Goal: Information Seeking & Learning: Learn about a topic

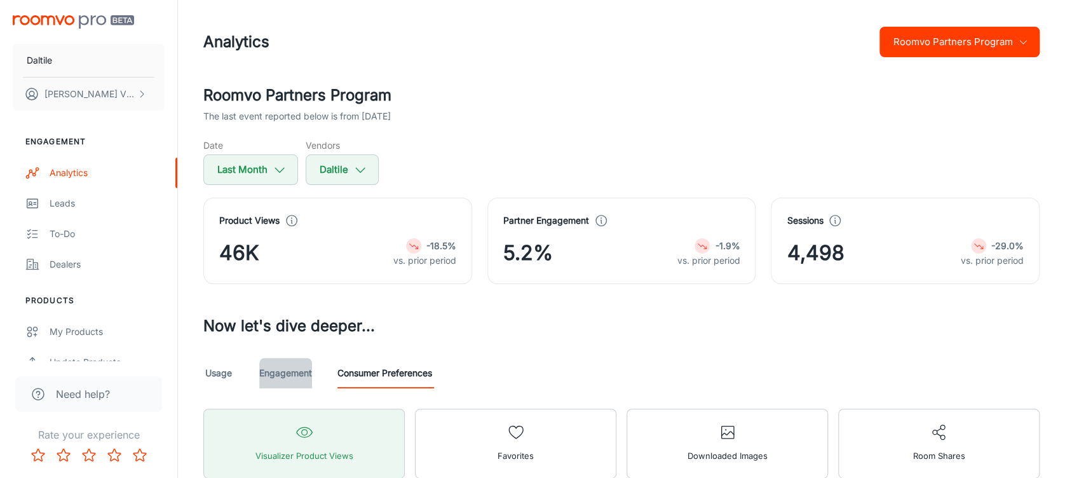
click at [290, 367] on link "Engagement" at bounding box center [285, 373] width 53 height 31
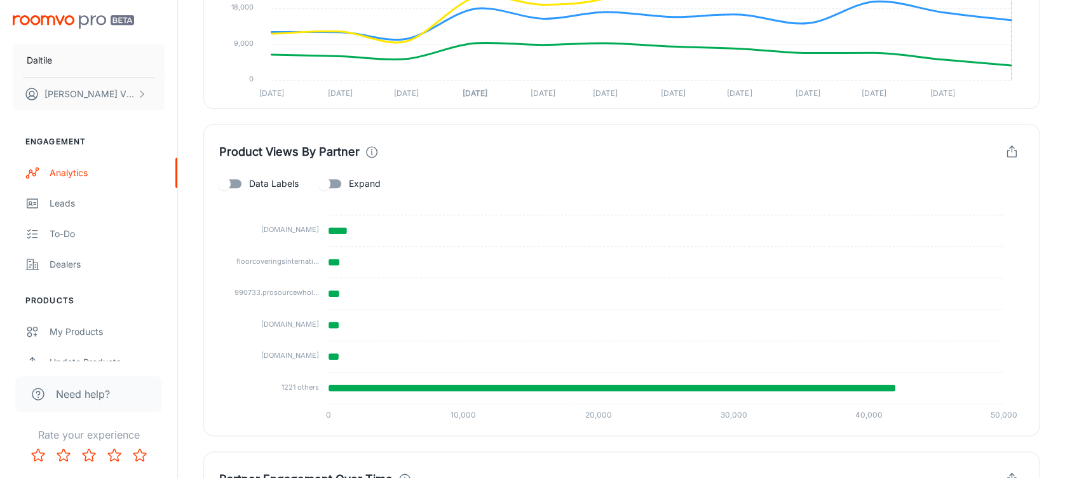
scroll to position [613, 0]
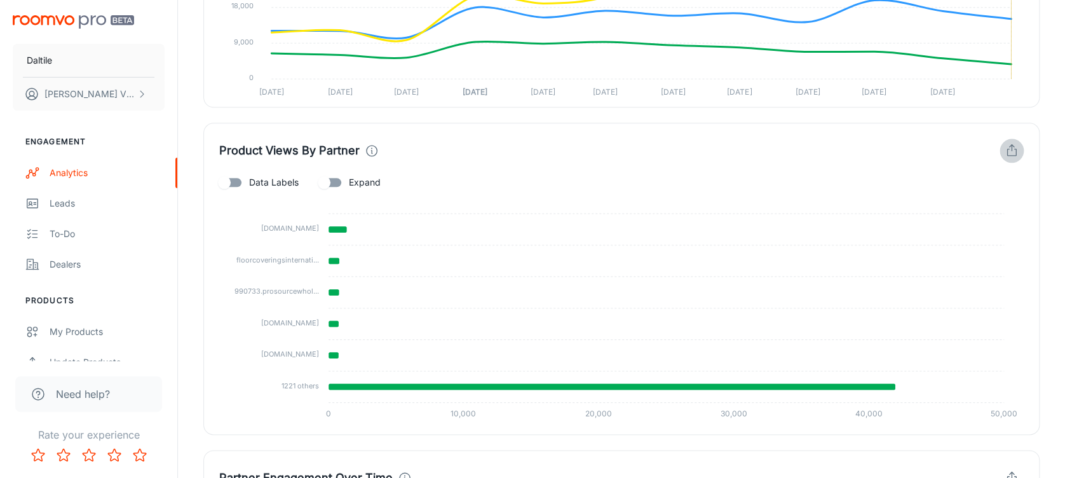
click at [1007, 158] on button "button" at bounding box center [1012, 151] width 24 height 24
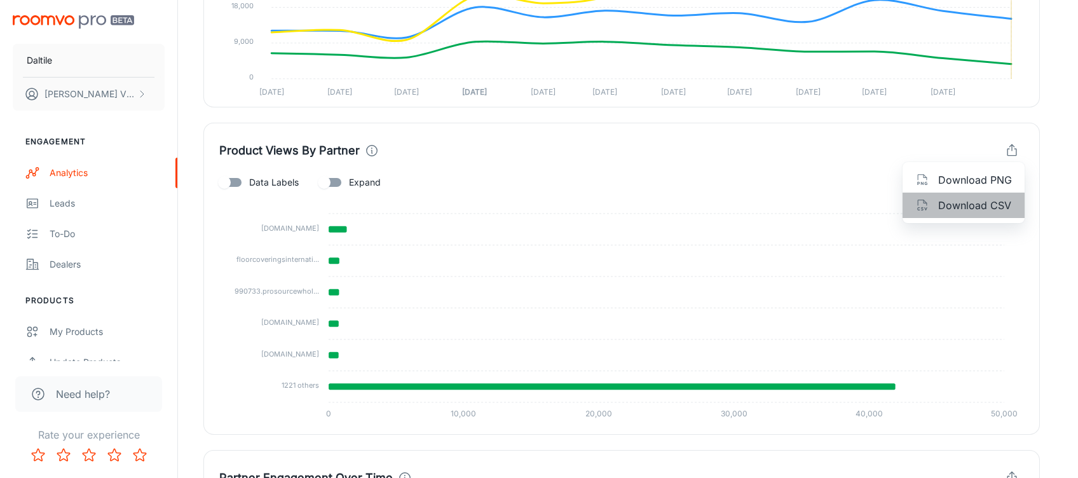
click at [957, 212] on span "Download CSV" at bounding box center [975, 205] width 74 height 15
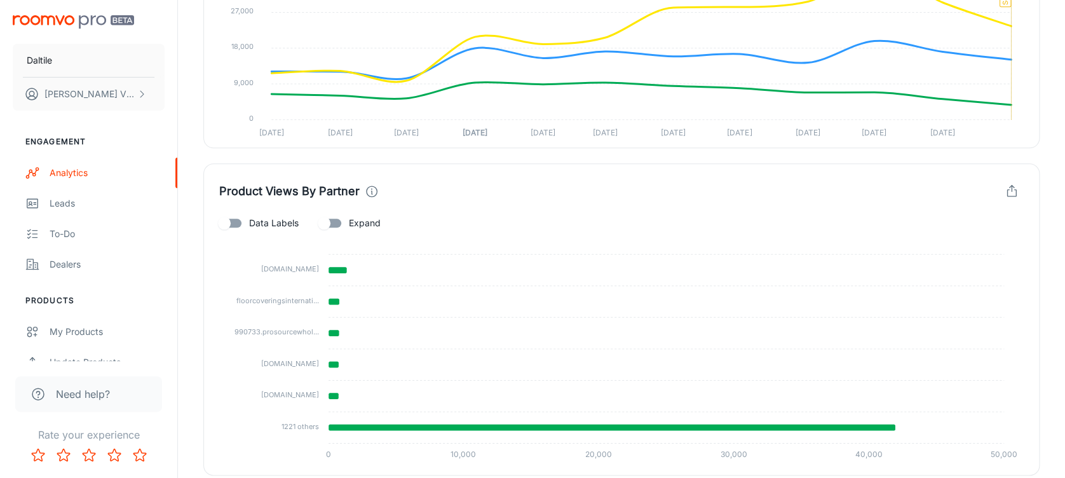
scroll to position [569, 0]
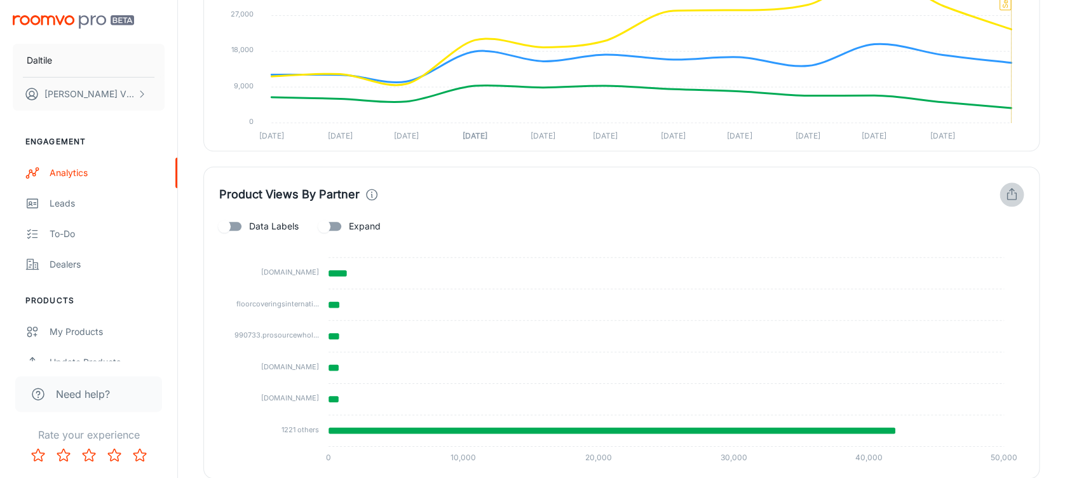
click at [1007, 194] on icon "button" at bounding box center [1012, 194] width 14 height 14
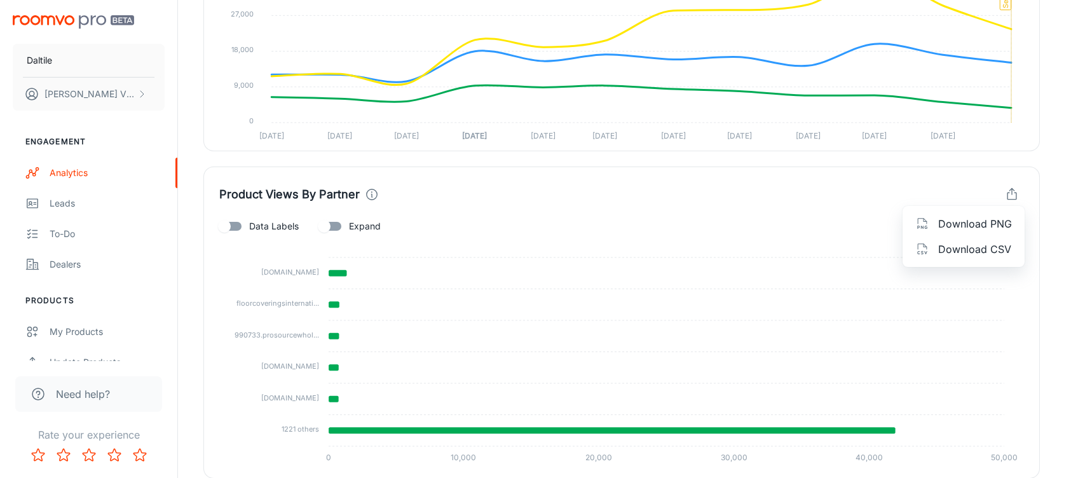
click at [1050, 156] on div at bounding box center [539, 239] width 1078 height 478
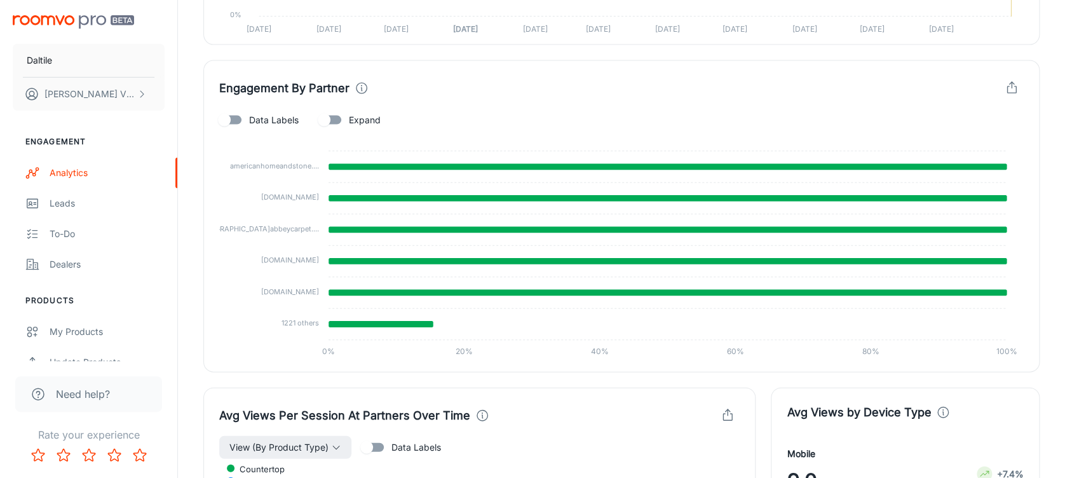
scroll to position [1329, 0]
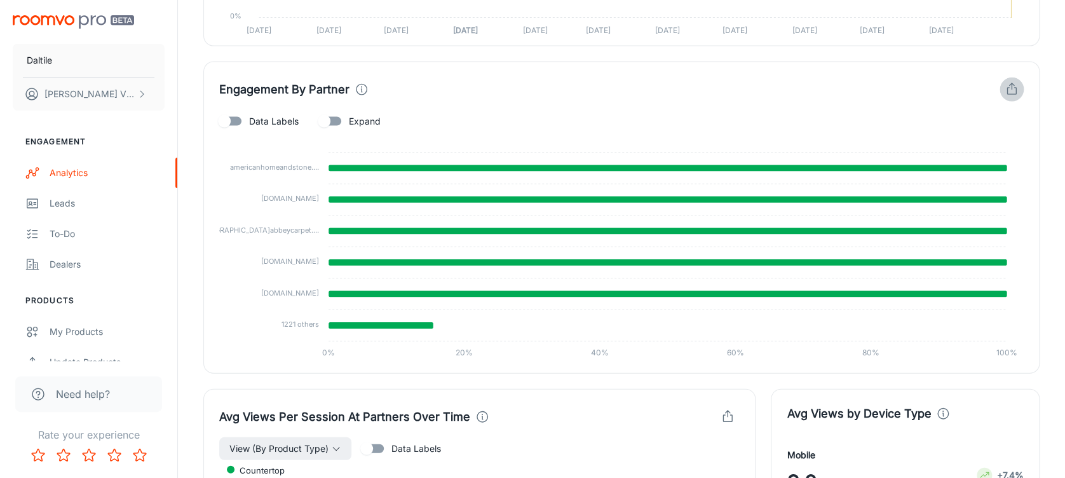
click at [1014, 97] on button "button" at bounding box center [1012, 90] width 24 height 24
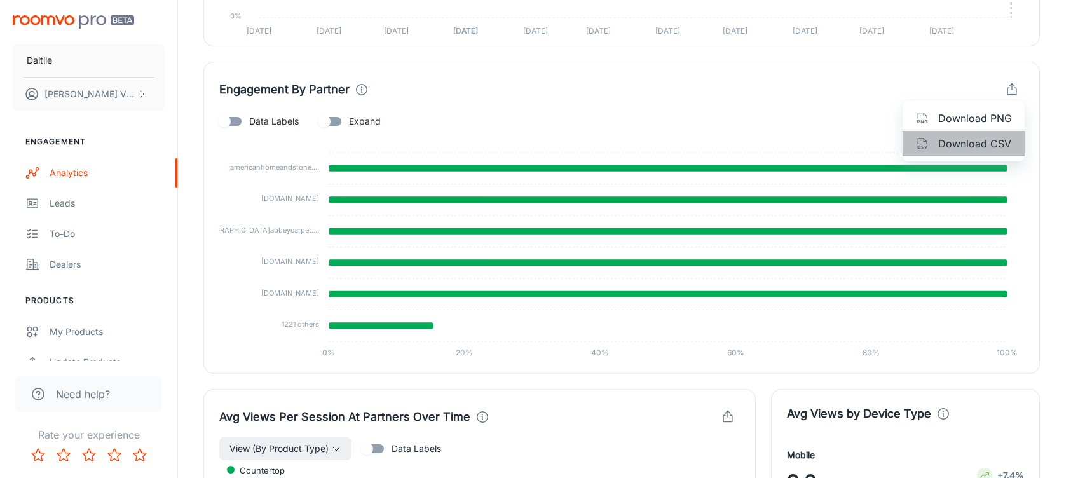
click at [976, 140] on span "Download CSV" at bounding box center [975, 143] width 74 height 15
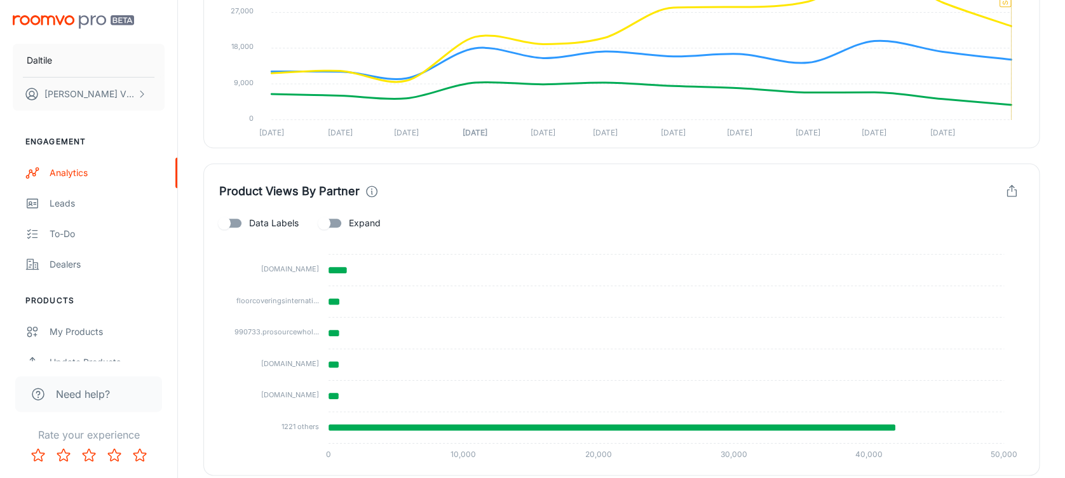
scroll to position [571, 0]
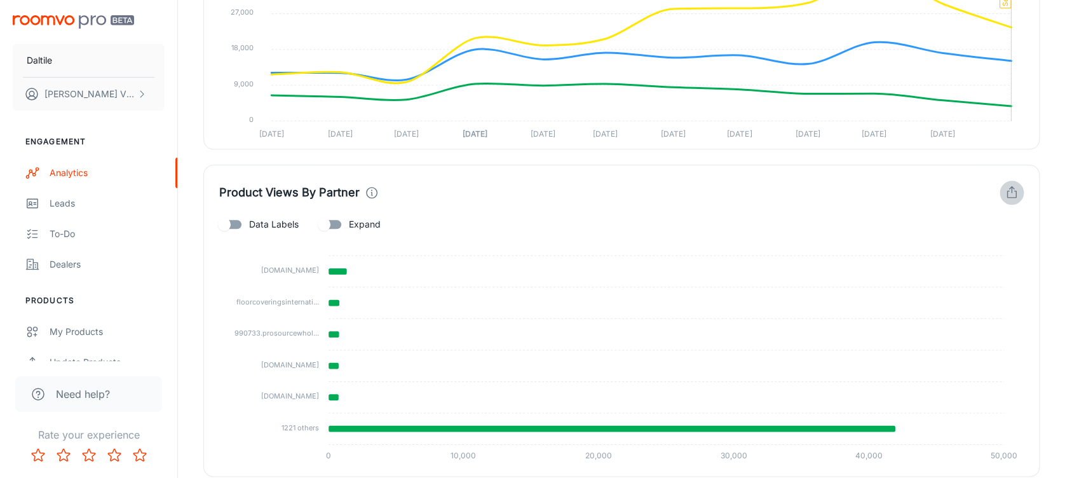
click at [1010, 186] on icon "button" at bounding box center [1012, 193] width 14 height 14
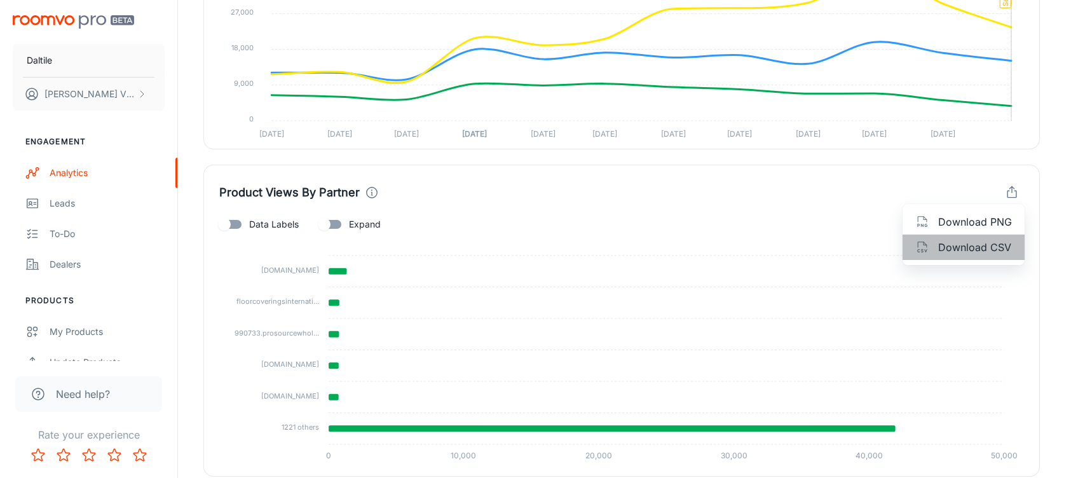
click at [947, 254] on span "Download CSV" at bounding box center [975, 247] width 74 height 15
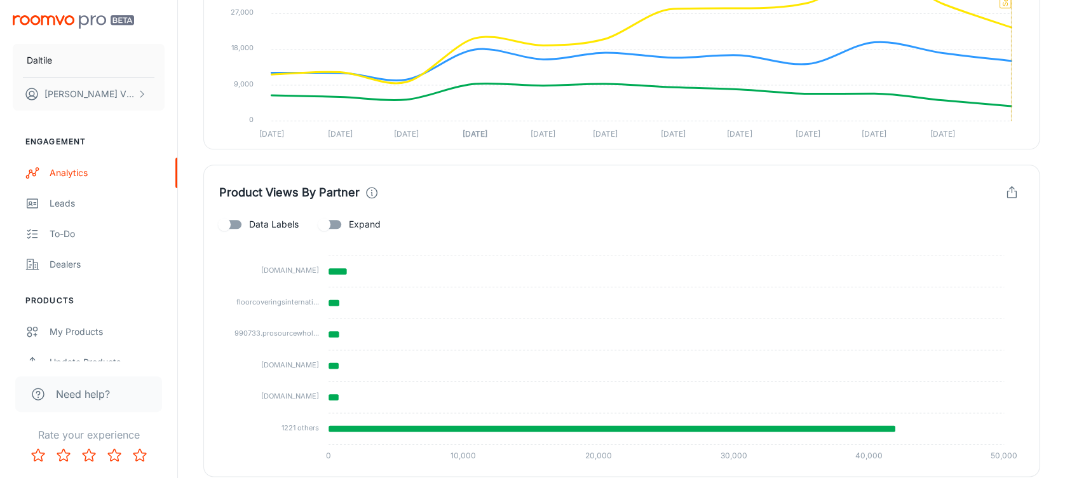
scroll to position [0, 0]
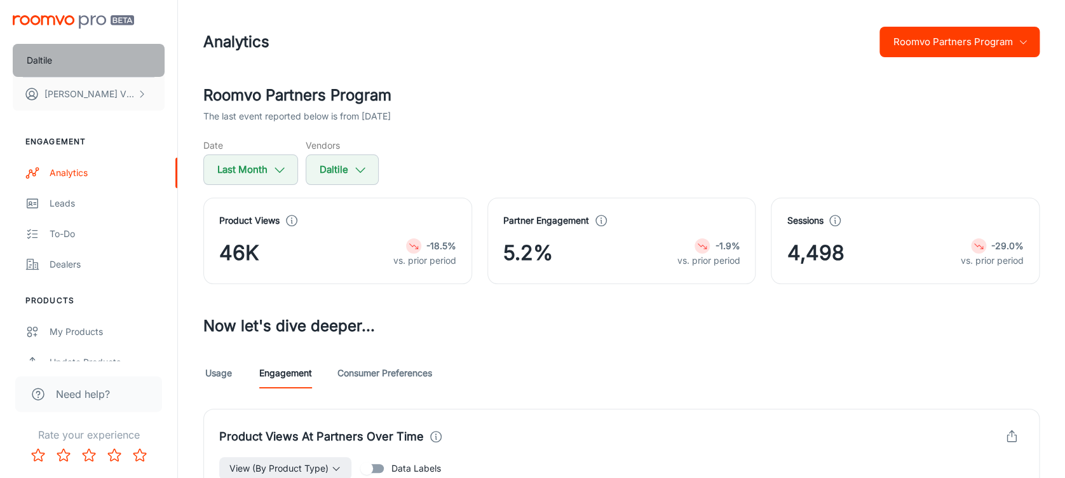
click at [81, 66] on button "Daltile" at bounding box center [89, 60] width 152 height 33
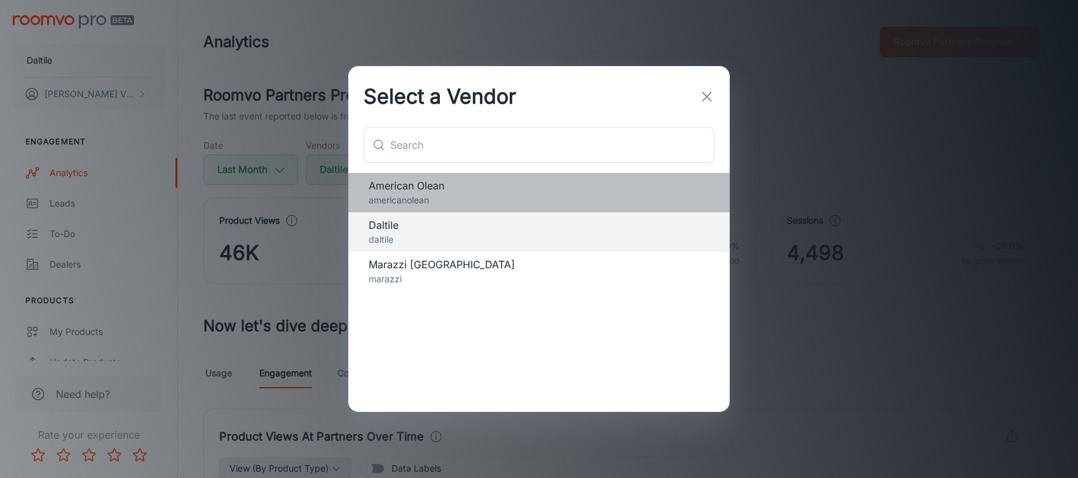
click at [435, 189] on span "American Olean" at bounding box center [539, 185] width 341 height 15
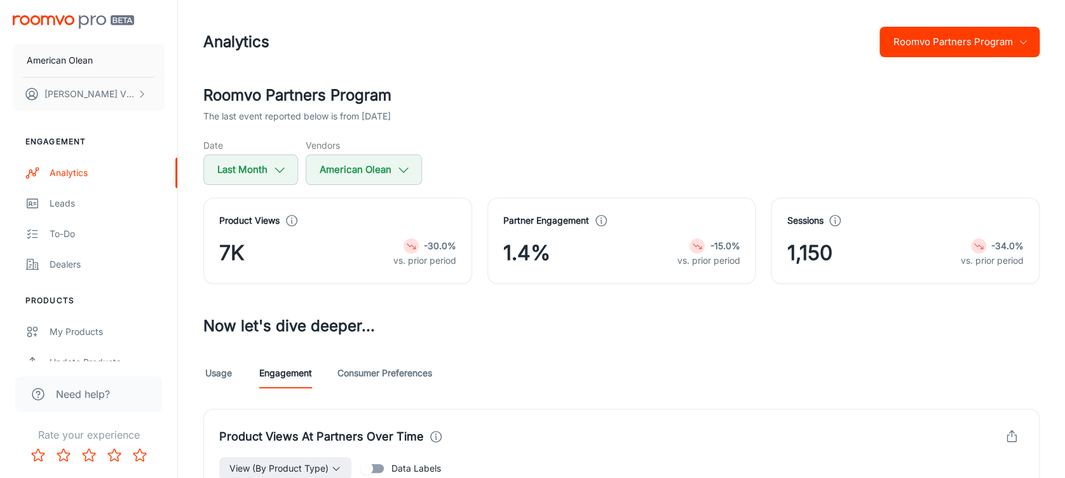
click at [725, 383] on div "Usage Engagement Consumer Preferences" at bounding box center [621, 373] width 836 height 31
click at [281, 172] on icon "button" at bounding box center [280, 170] width 14 height 14
select select "8"
select select "2025"
select select "8"
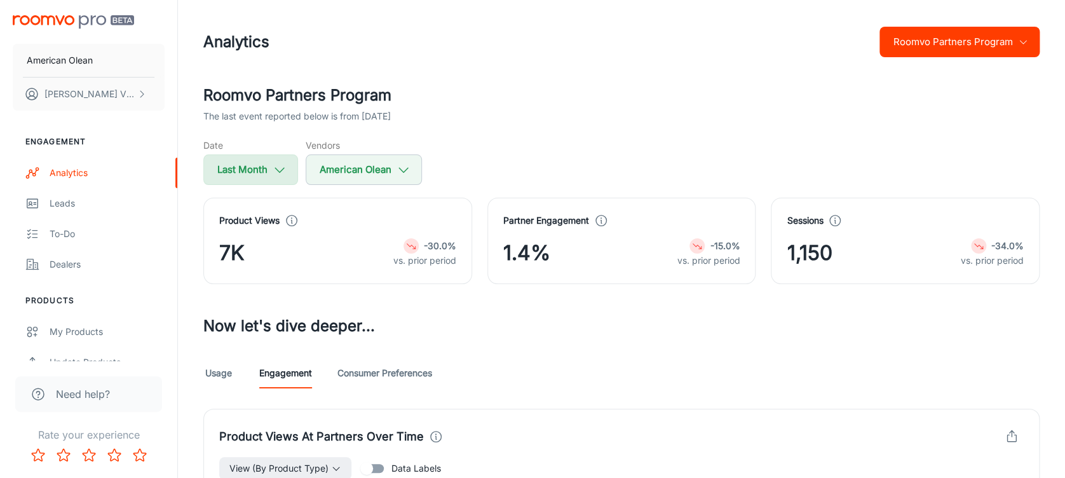
select select "2025"
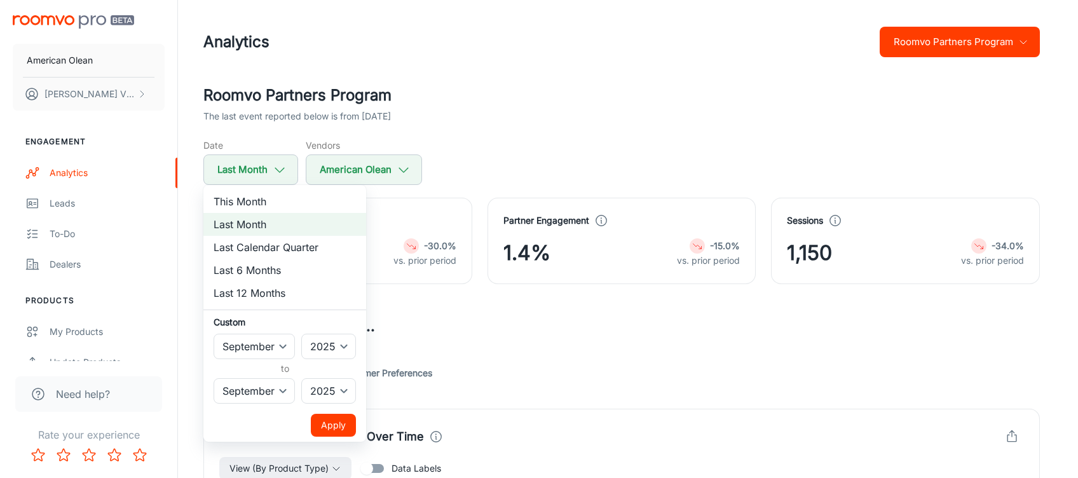
click at [619, 112] on div at bounding box center [539, 239] width 1078 height 478
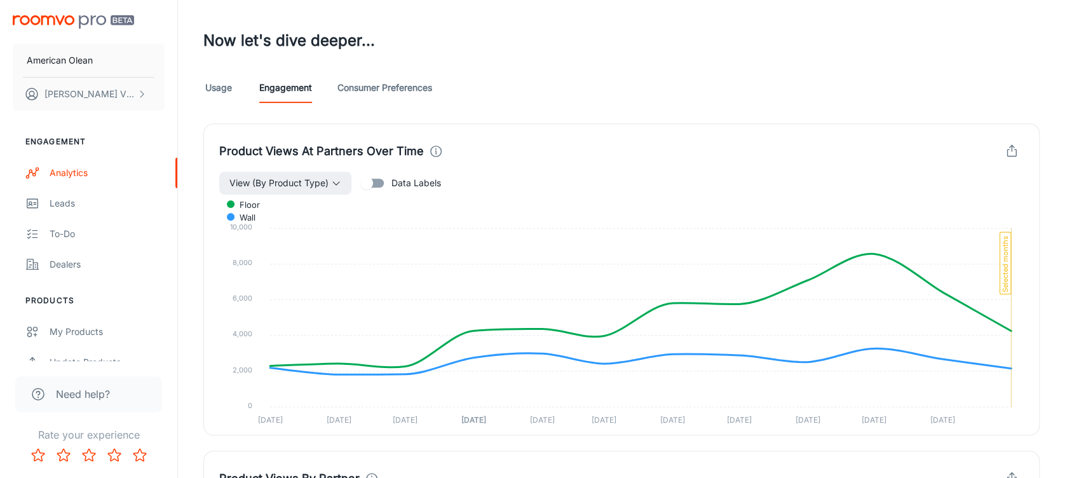
scroll to position [286, 0]
click at [374, 97] on link "Consumer Preferences" at bounding box center [384, 87] width 95 height 31
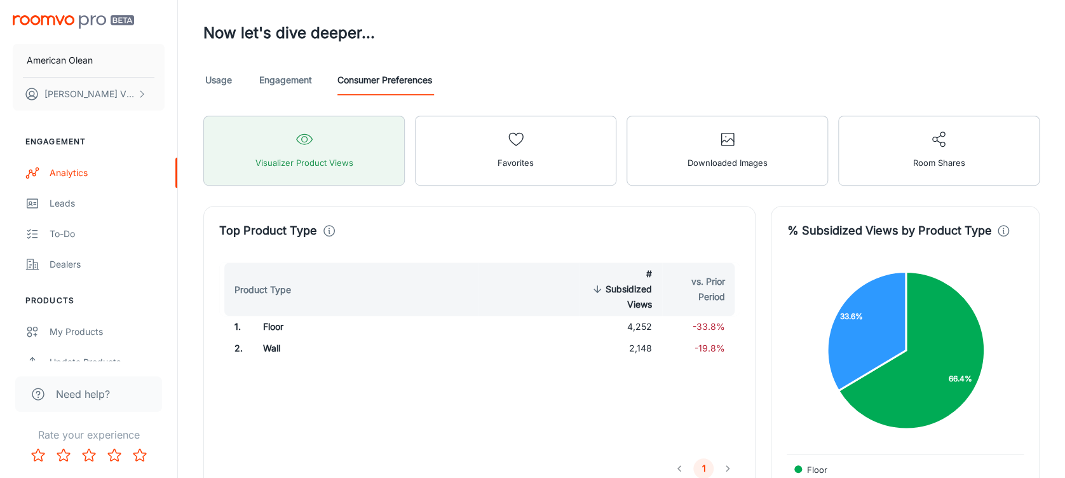
scroll to position [173, 0]
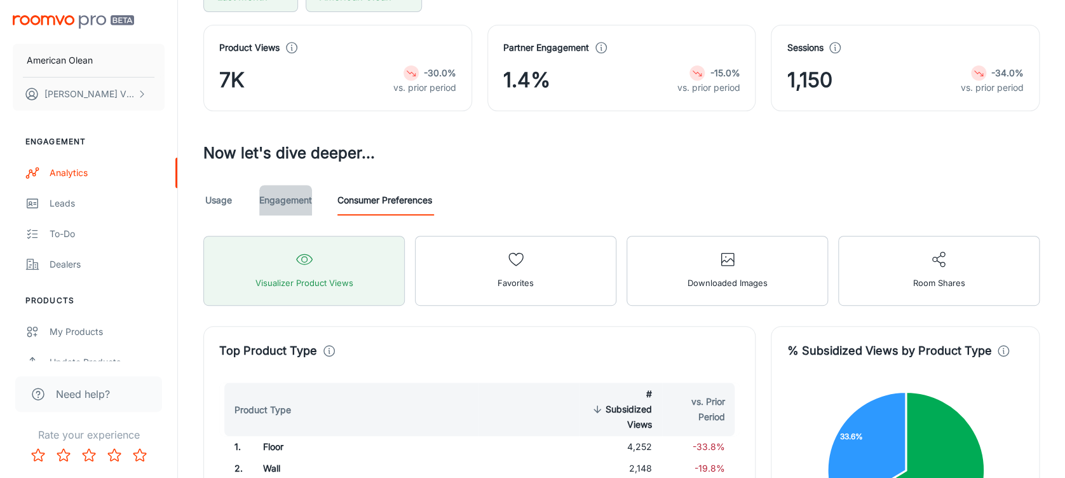
click at [300, 198] on link "Engagement" at bounding box center [285, 200] width 53 height 31
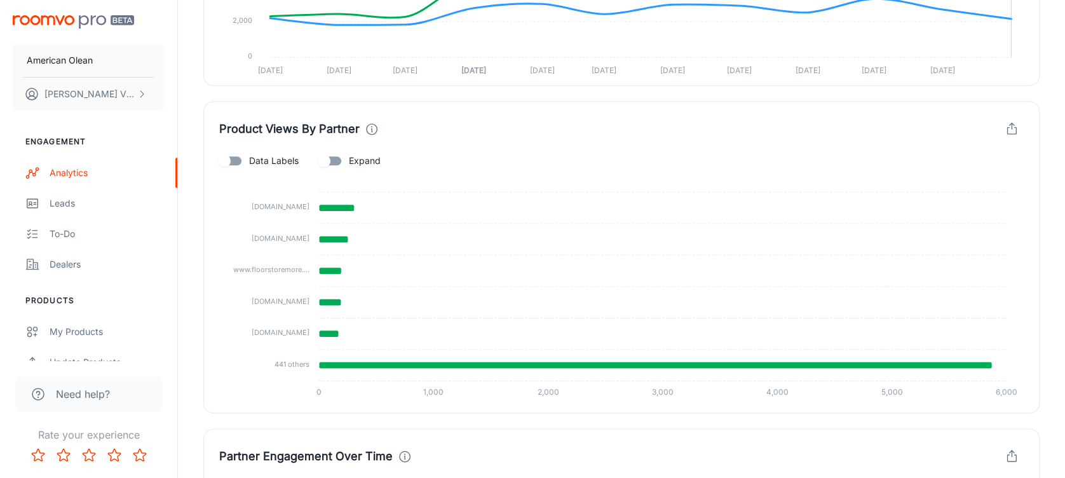
scroll to position [605, 0]
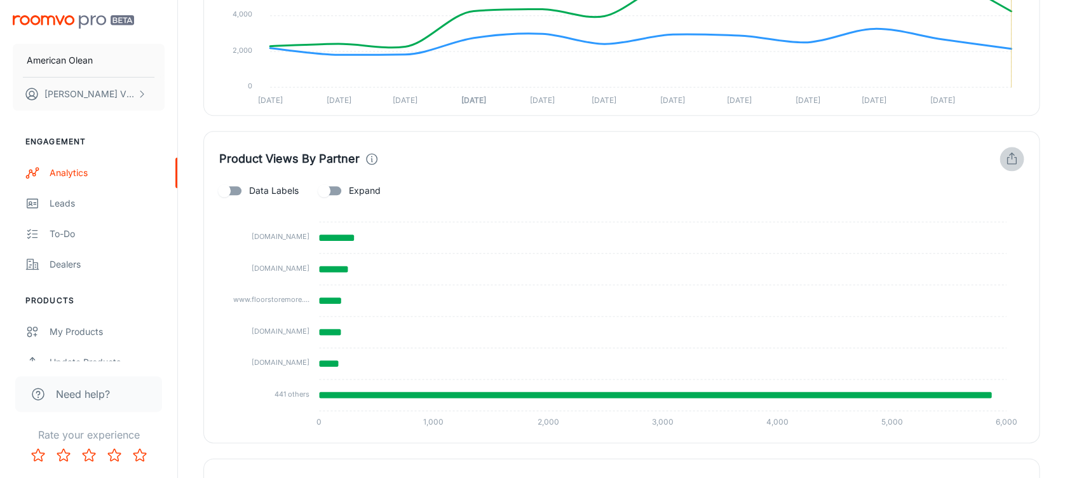
click at [1005, 163] on icon "button" at bounding box center [1012, 159] width 14 height 14
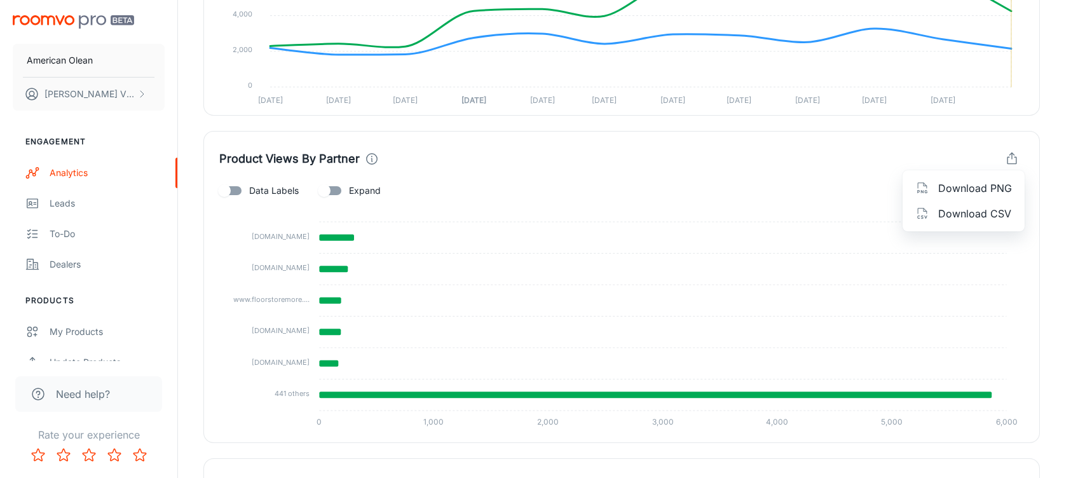
click at [949, 210] on span "Download CSV" at bounding box center [975, 213] width 74 height 15
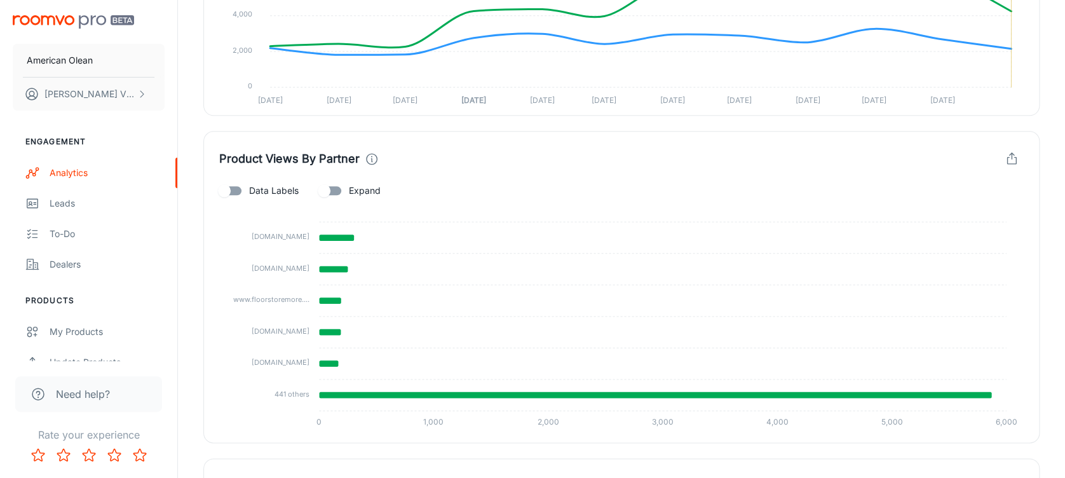
click at [490, 139] on div "Product Views By Partner Data Labels Expand [DOMAIN_NAME] [DOMAIN_NAME] [DOMAIN…" at bounding box center [621, 287] width 836 height 312
click at [94, 67] on button "American Olean" at bounding box center [89, 60] width 152 height 33
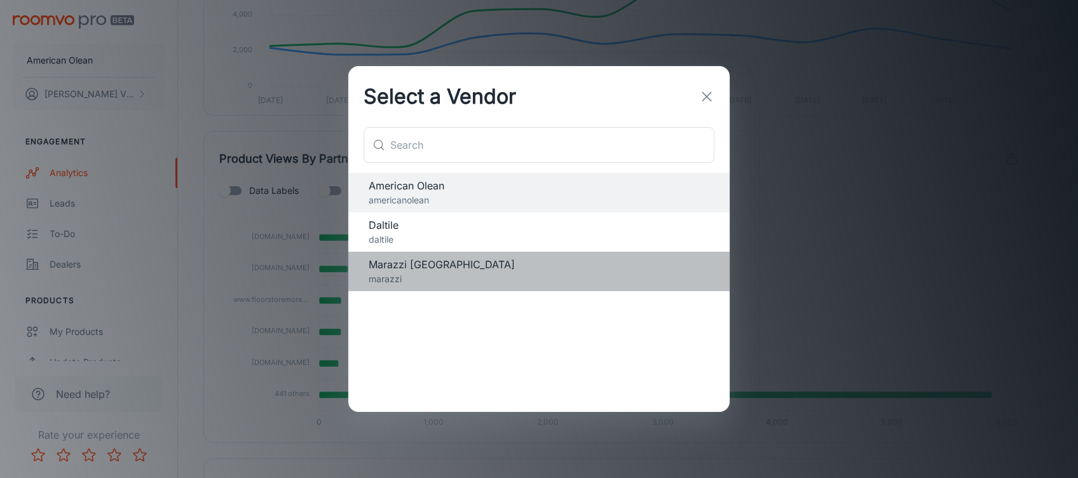
click at [416, 273] on p "marazzi" at bounding box center [539, 279] width 341 height 14
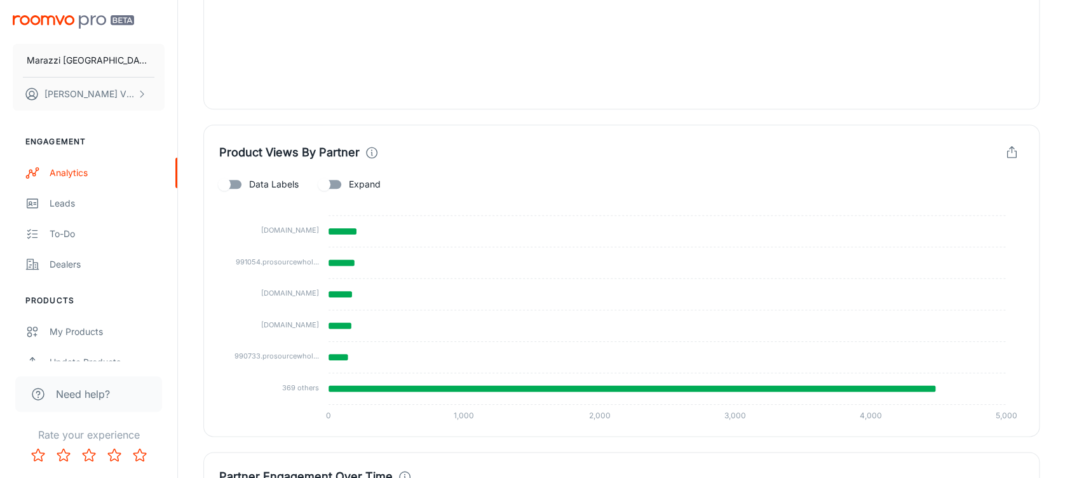
scroll to position [0, 0]
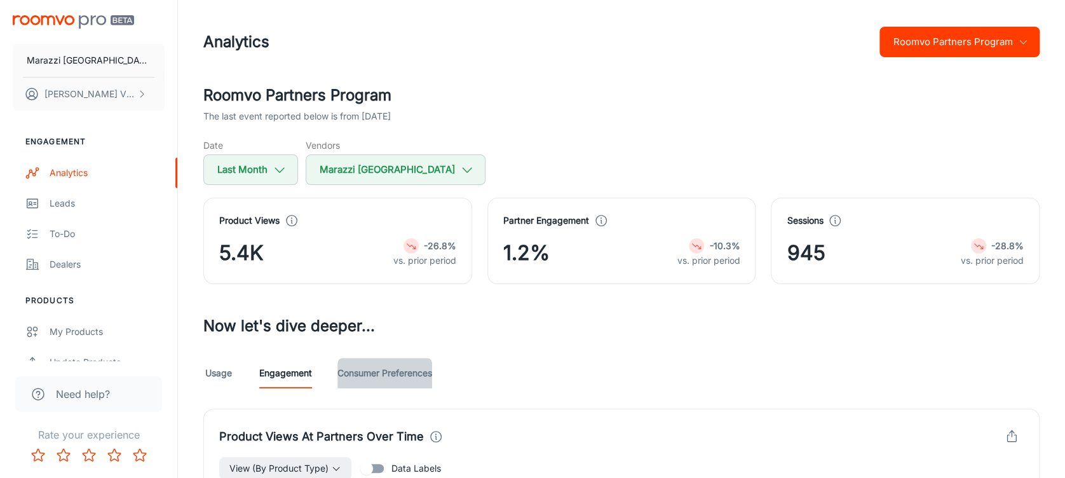
click at [396, 363] on link "Consumer Preferences" at bounding box center [384, 373] width 95 height 31
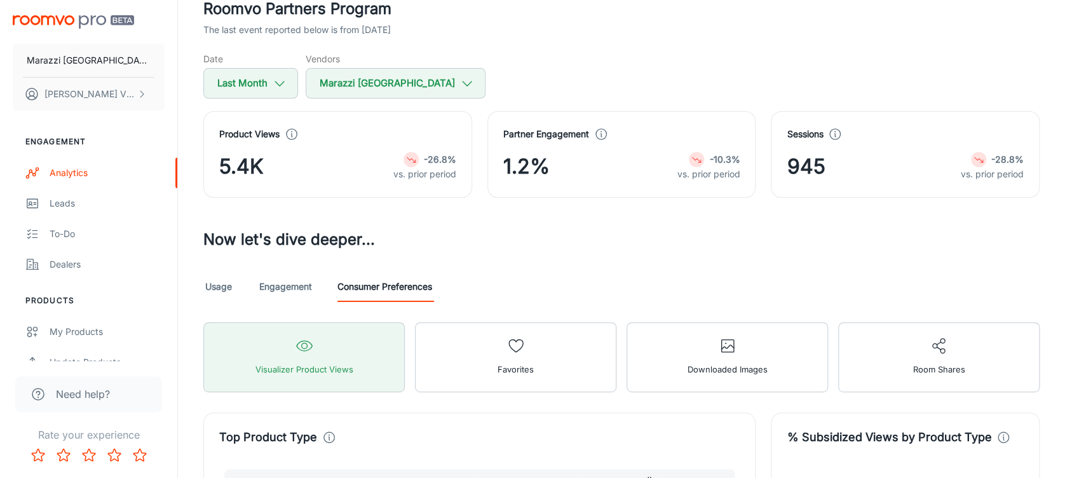
scroll to position [85, 0]
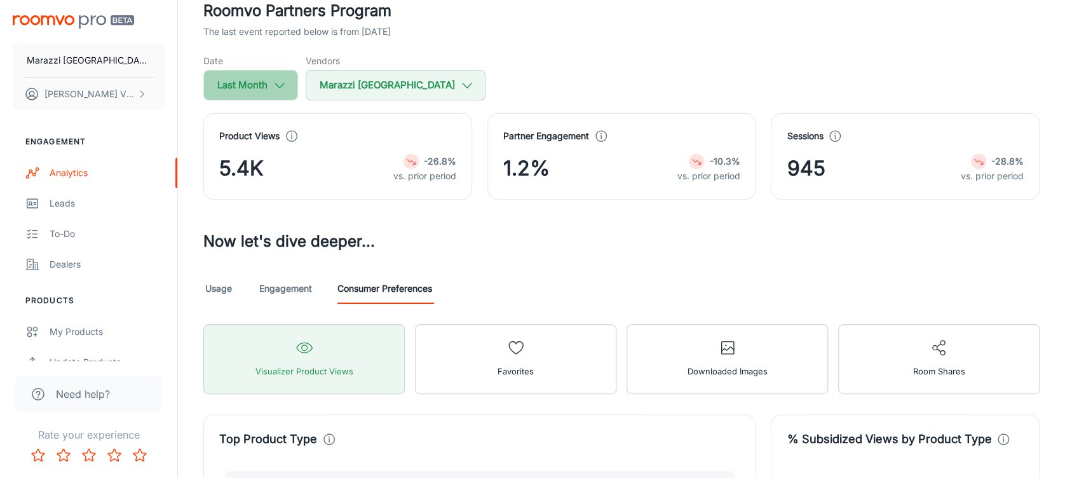
click at [269, 91] on button "Last Month" at bounding box center [250, 85] width 95 height 31
select select "8"
select select "2025"
select select "8"
select select "2025"
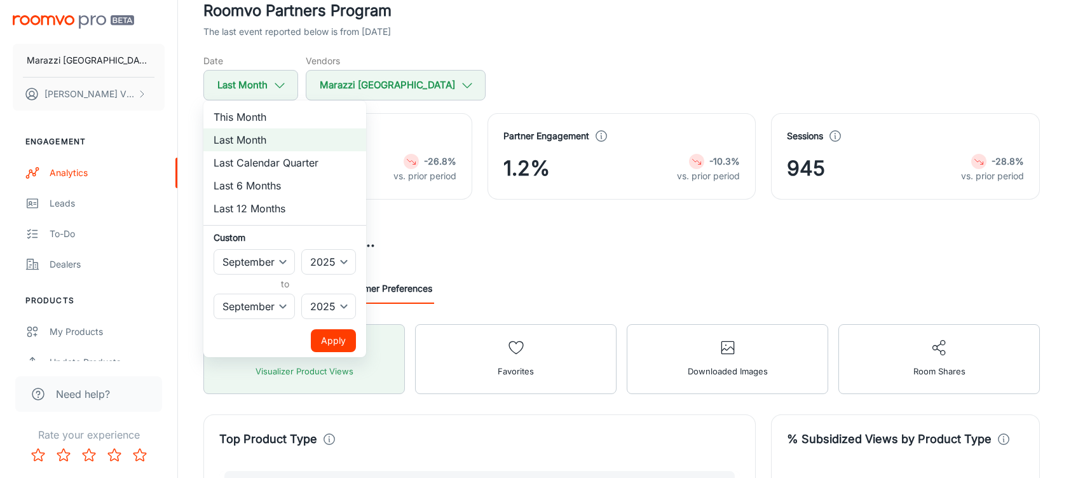
click at [604, 55] on div at bounding box center [539, 239] width 1078 height 478
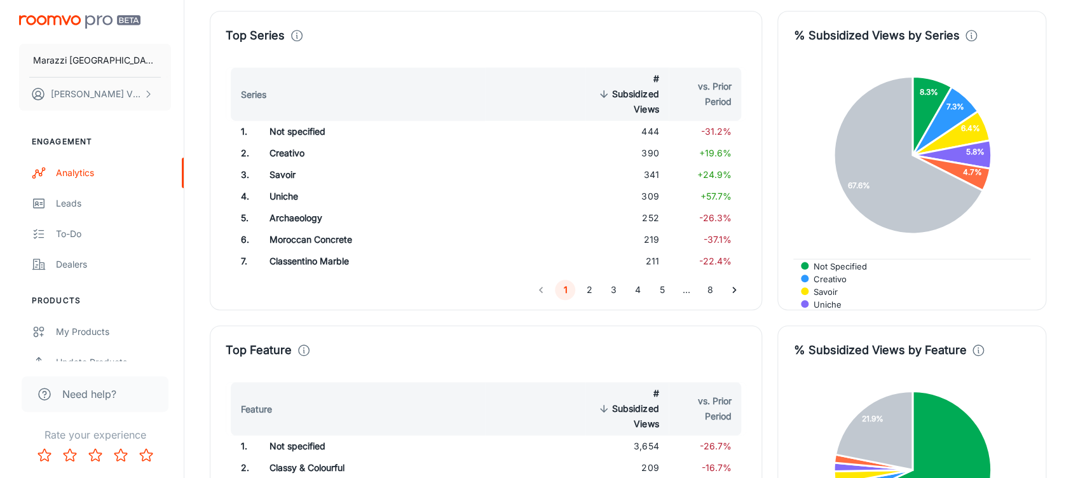
scroll to position [2705, 0]
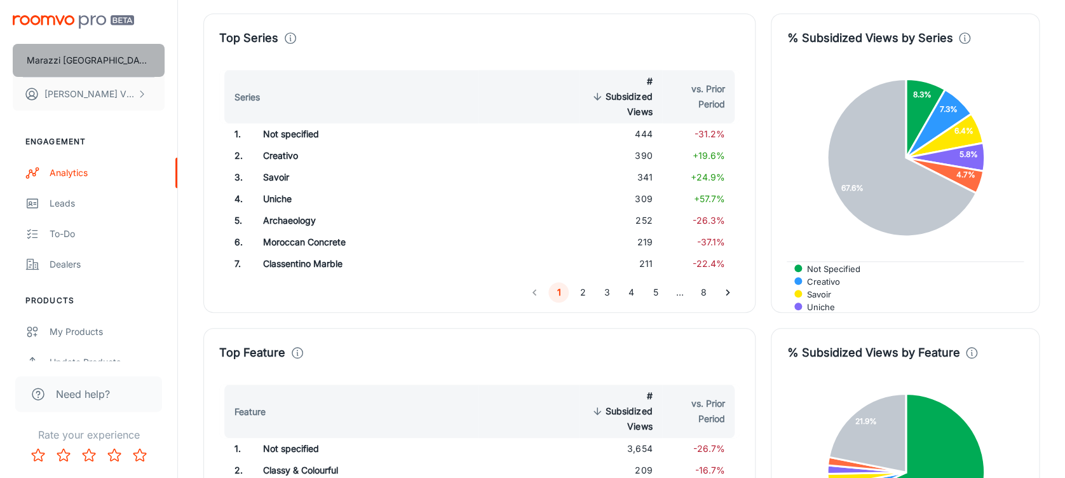
click at [93, 58] on button "Marazzi [GEOGRAPHIC_DATA]" at bounding box center [89, 60] width 152 height 33
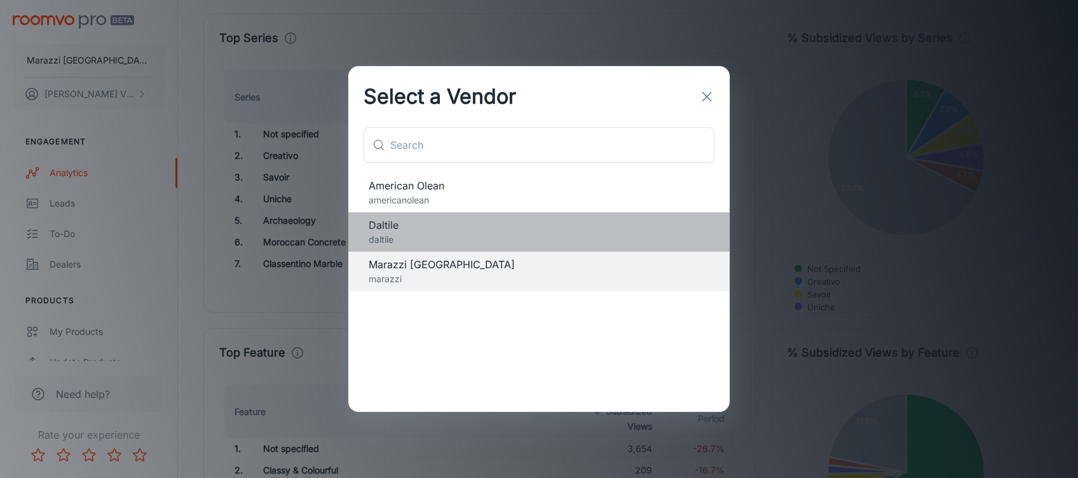
click at [404, 223] on span "Daltile" at bounding box center [539, 224] width 341 height 15
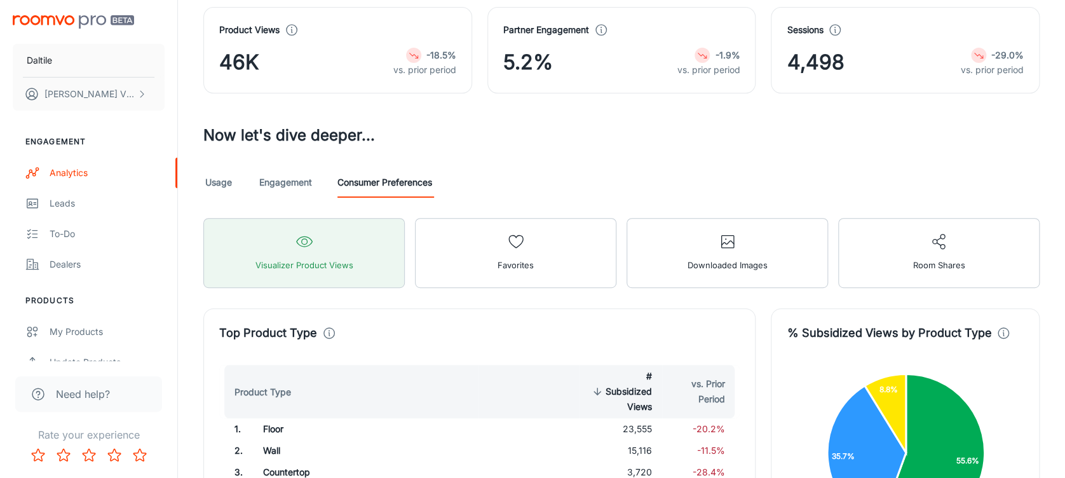
scroll to position [0, 0]
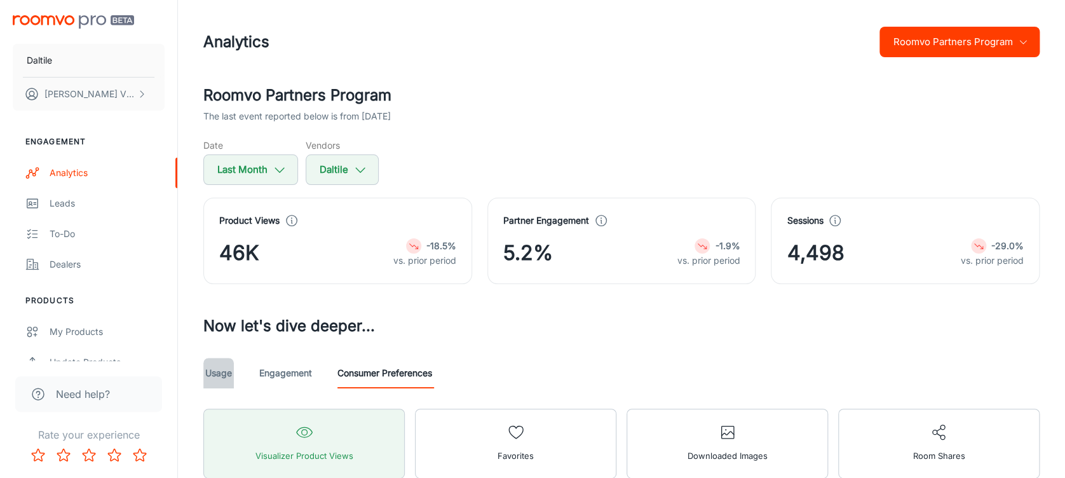
click at [212, 375] on link "Usage" at bounding box center [218, 373] width 31 height 31
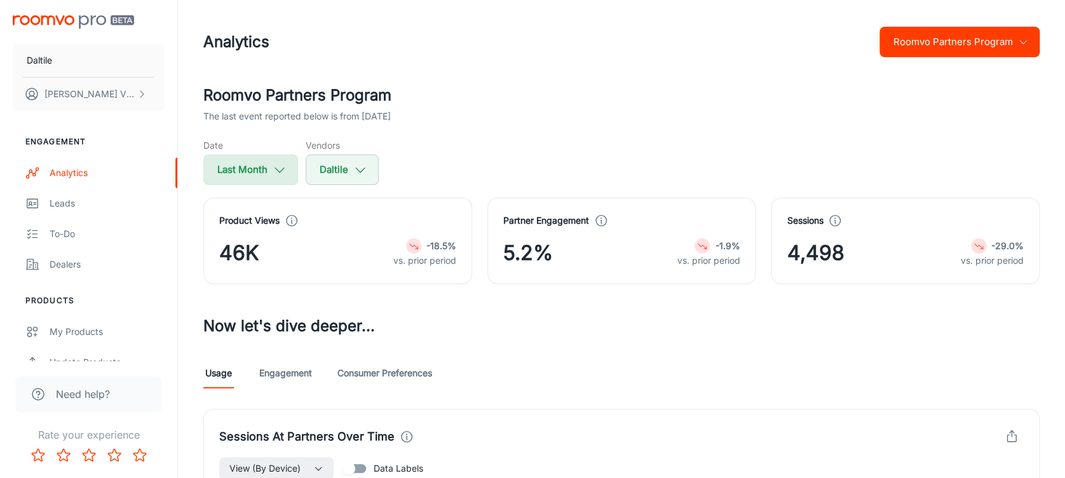
click at [282, 174] on icon "button" at bounding box center [280, 170] width 14 height 14
select select "8"
select select "2025"
select select "8"
select select "2025"
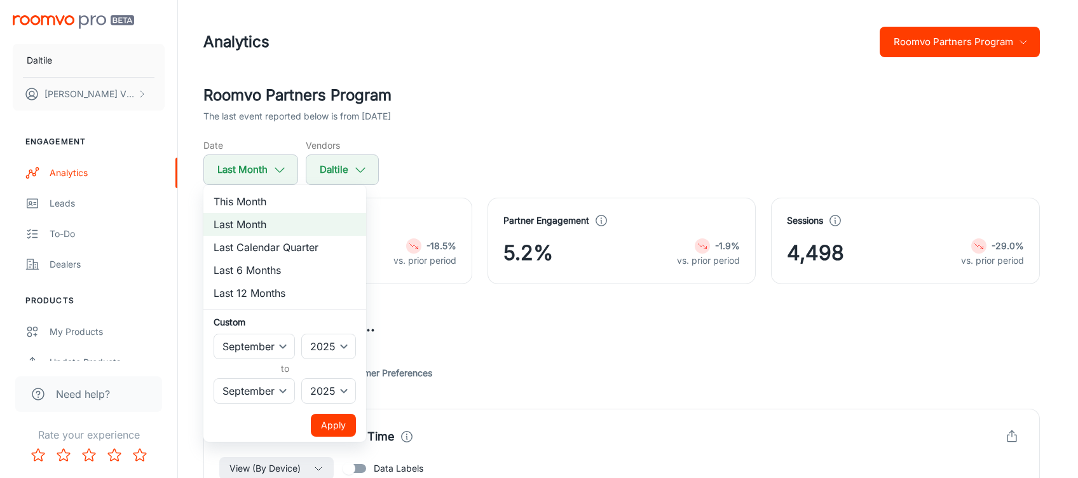
click at [596, 137] on div at bounding box center [539, 239] width 1078 height 478
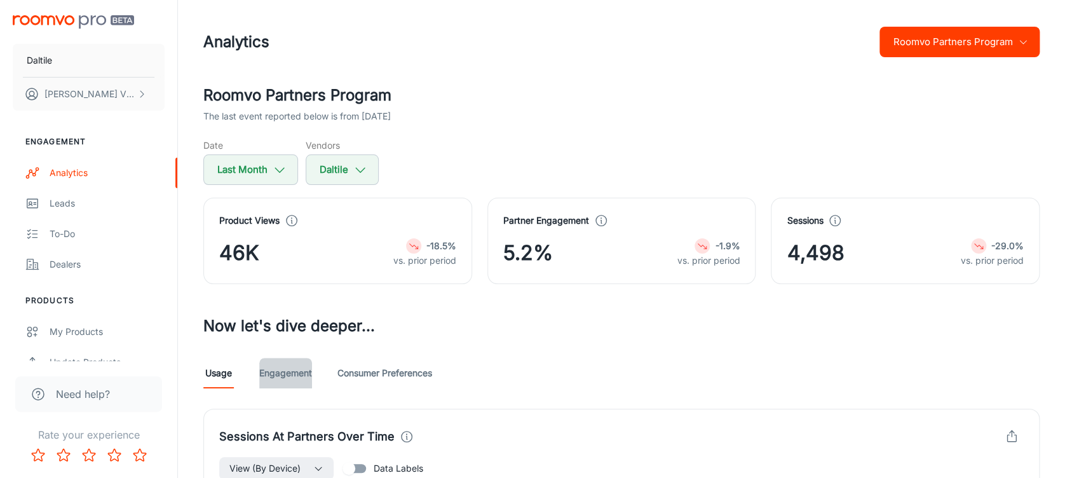
click at [281, 381] on link "Engagement" at bounding box center [285, 373] width 53 height 31
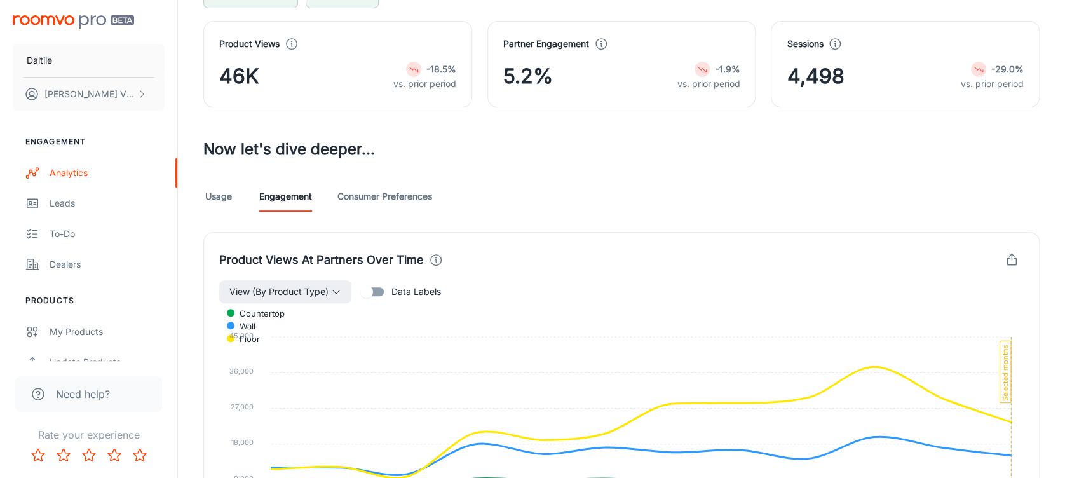
scroll to position [175, 0]
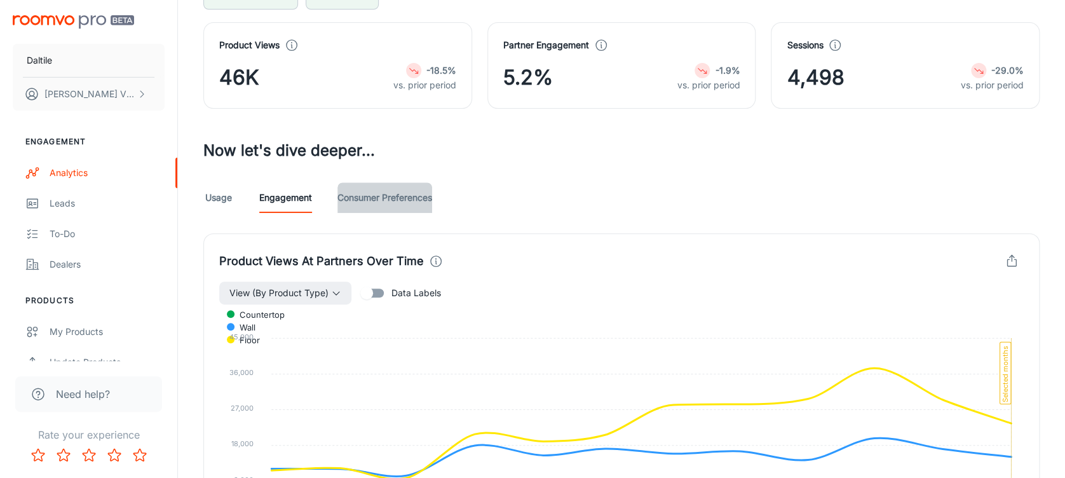
click at [391, 193] on link "Consumer Preferences" at bounding box center [384, 197] width 95 height 31
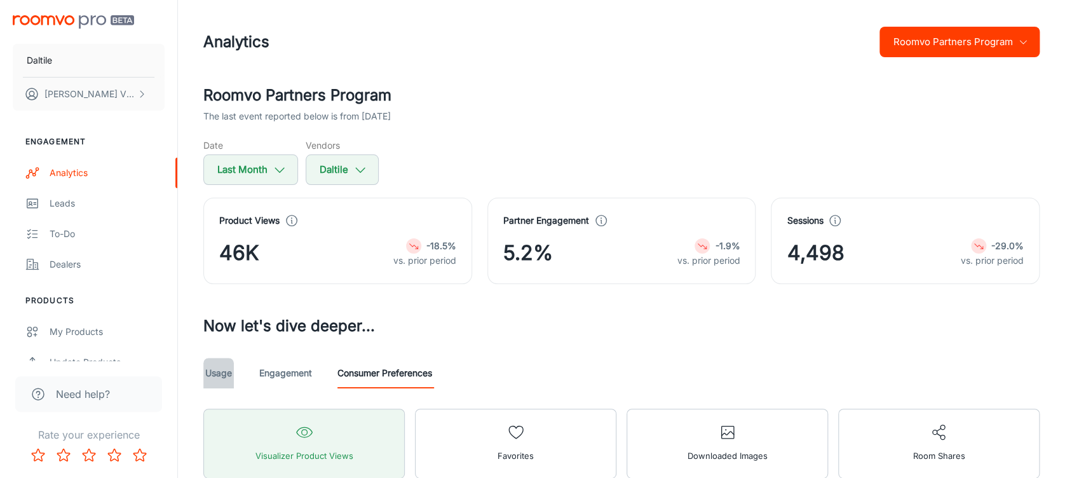
click at [222, 374] on link "Usage" at bounding box center [218, 373] width 31 height 31
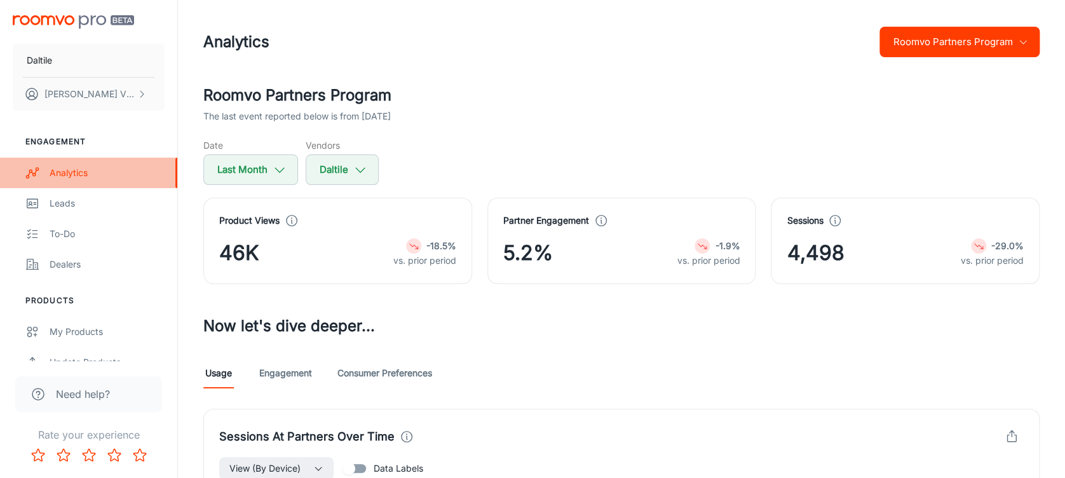
click at [87, 168] on div "Analytics" at bounding box center [107, 173] width 115 height 14
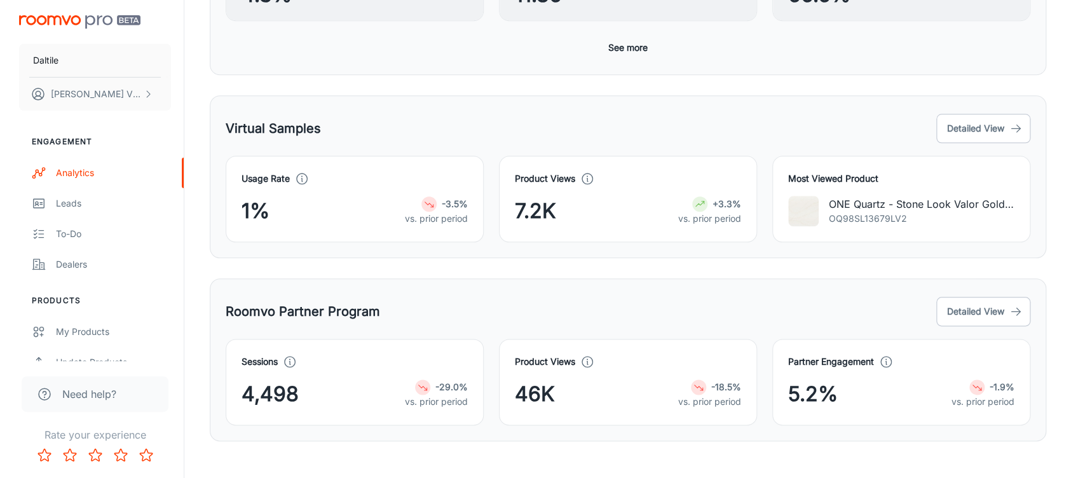
scroll to position [586, 0]
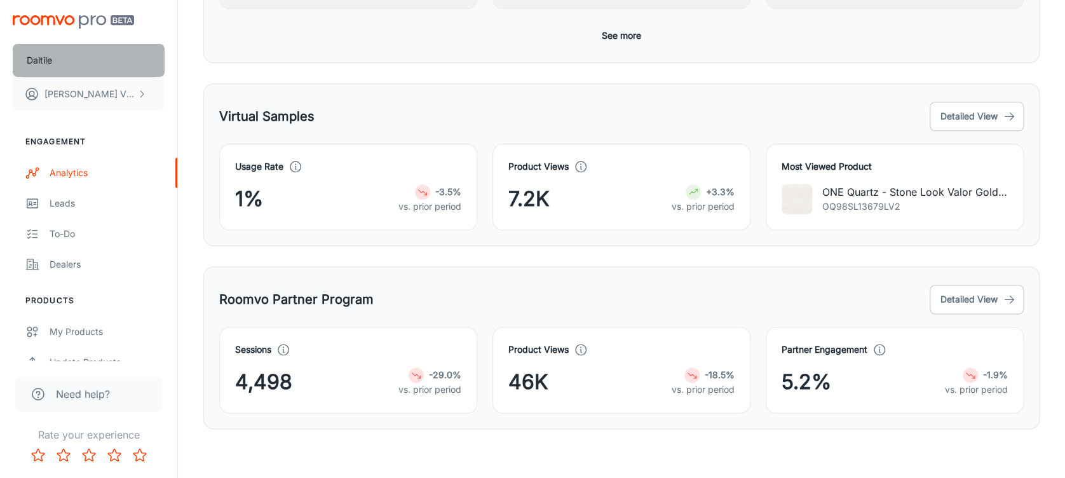
click at [86, 70] on button "Daltile" at bounding box center [89, 60] width 152 height 33
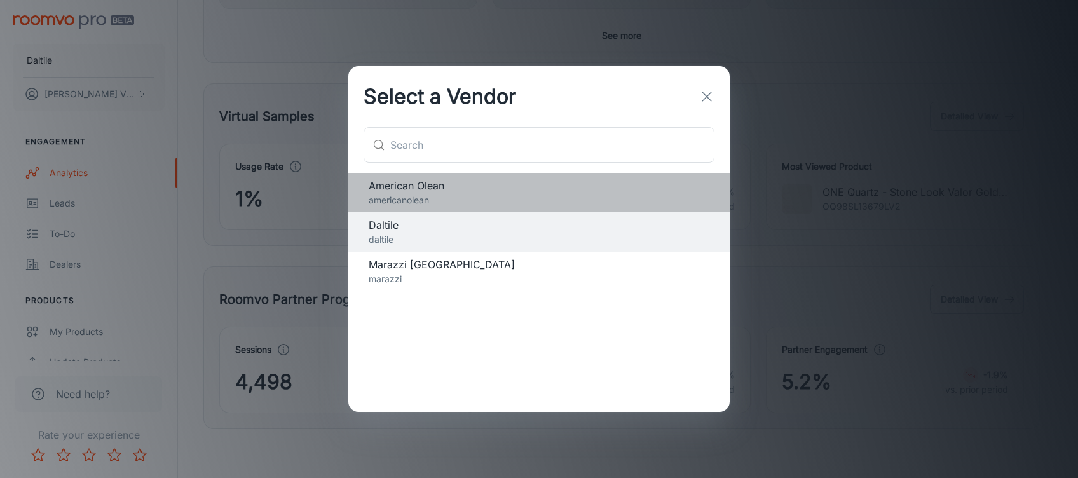
click at [382, 183] on span "American Olean" at bounding box center [539, 185] width 341 height 15
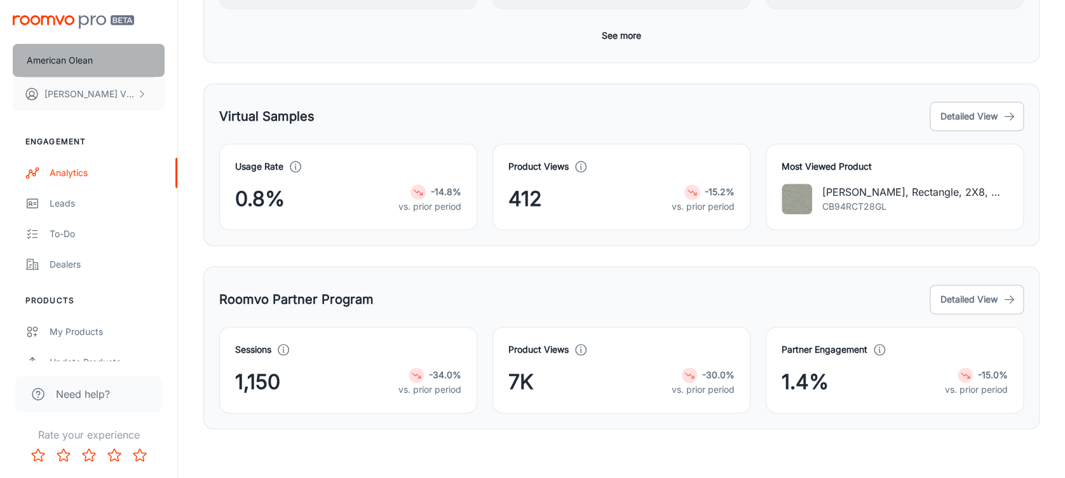
click at [107, 56] on button "American Olean" at bounding box center [89, 60] width 152 height 33
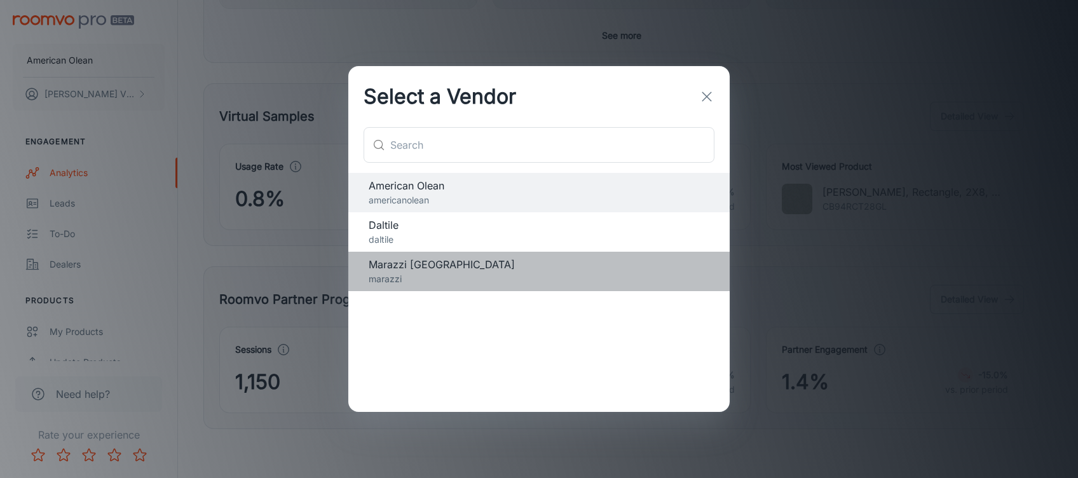
click at [414, 255] on div "Marazzi USA marazzi" at bounding box center [538, 271] width 381 height 39
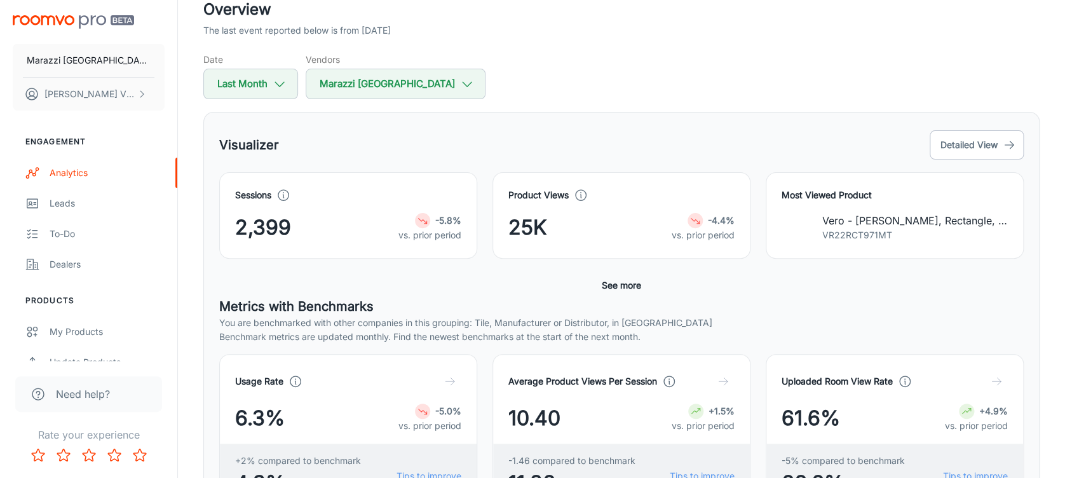
scroll to position [86, 0]
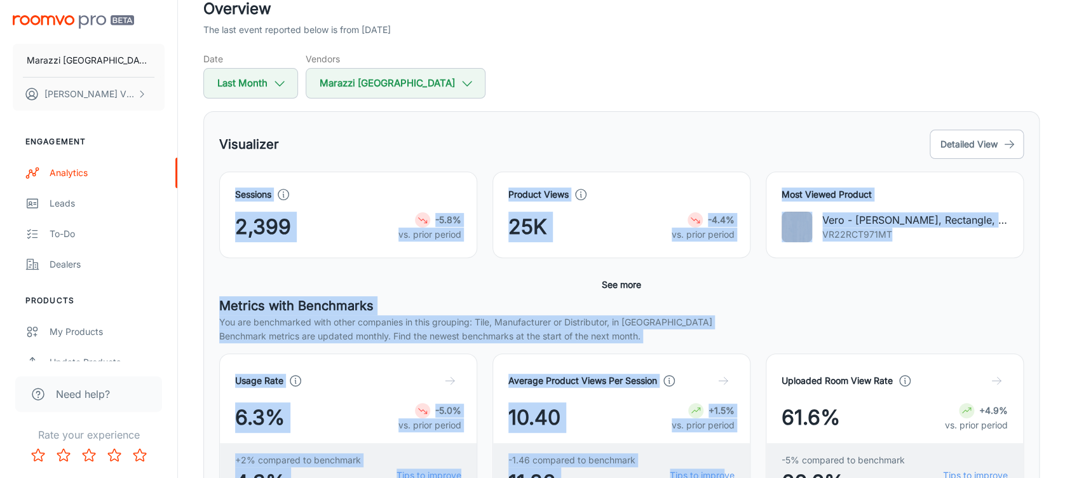
drag, startPoint x: 680, startPoint y: 112, endPoint x: 731, endPoint y: 476, distance: 367.7
click at [731, 476] on div "Visualizer Detailed View Sessions 2,399 -5.8% vs. prior period Product Views 25…" at bounding box center [621, 336] width 836 height 451
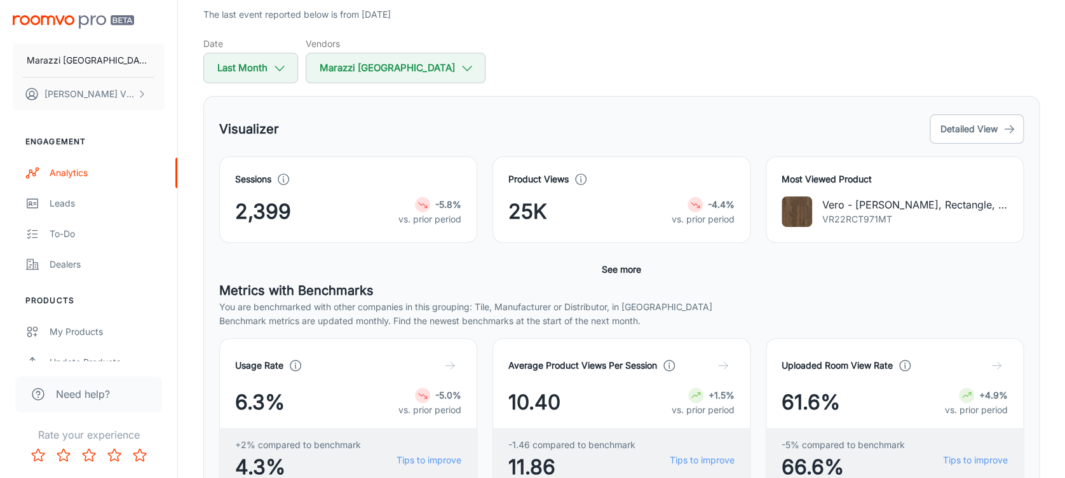
click at [710, 55] on div "Date Last Month Vendors [PERSON_NAME] [GEOGRAPHIC_DATA]" at bounding box center [621, 60] width 836 height 46
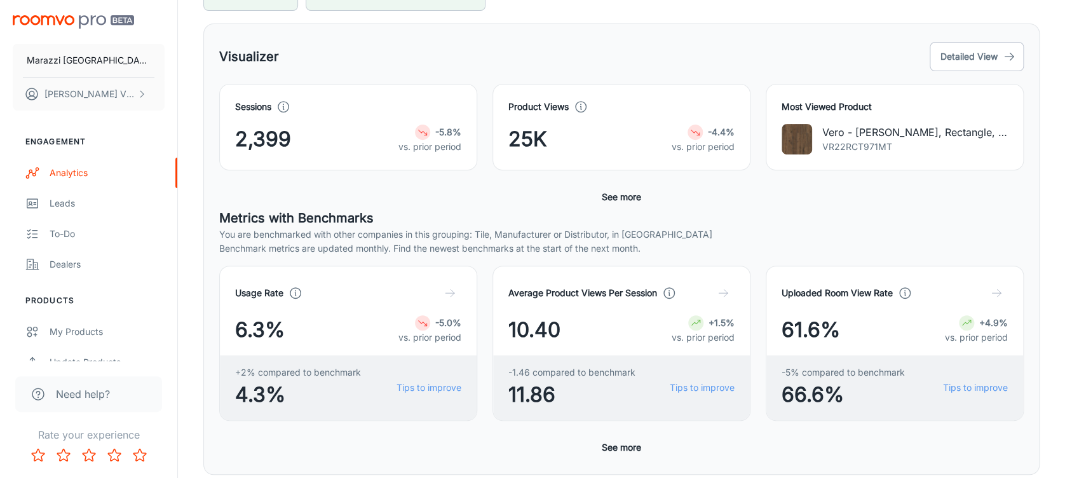
scroll to position [179, 0]
